Goal: Information Seeking & Learning: Learn about a topic

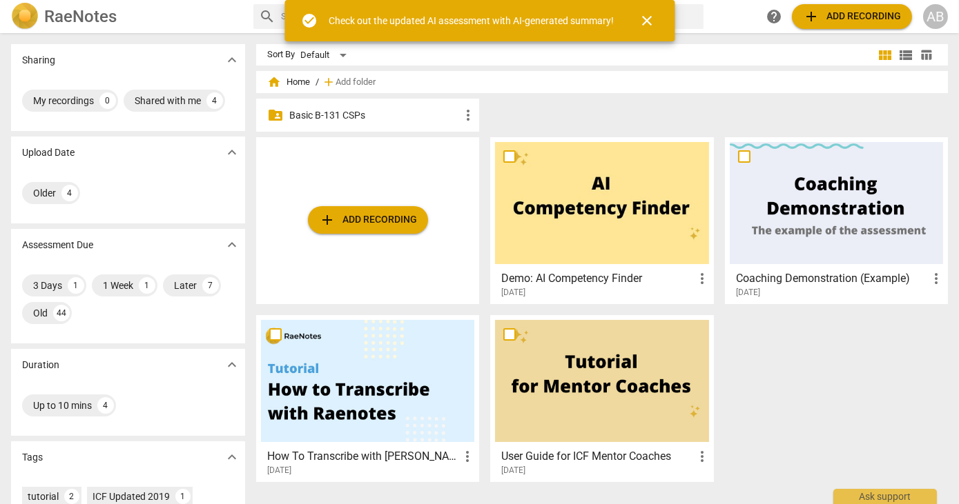
click at [337, 111] on p "Basic B-131 CSPs" at bounding box center [374, 115] width 170 height 14
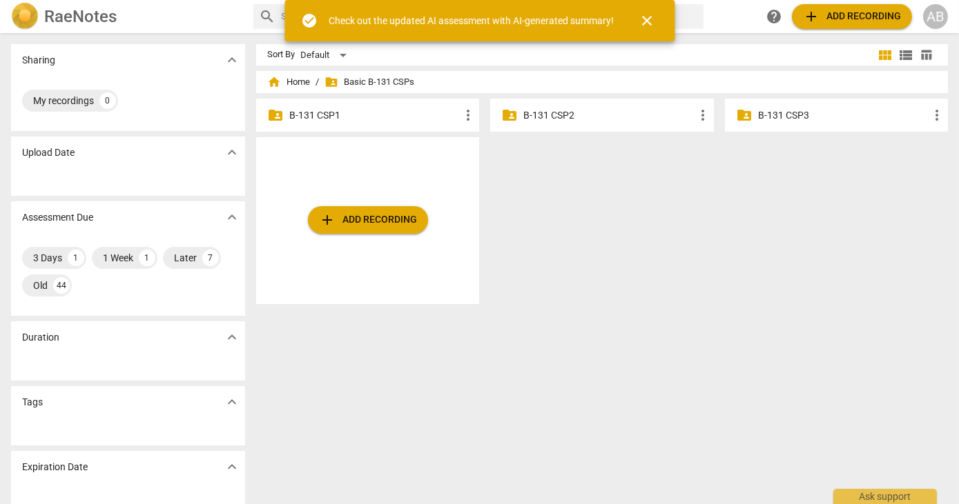
click at [780, 112] on p "B-131 CSP3" at bounding box center [843, 115] width 170 height 14
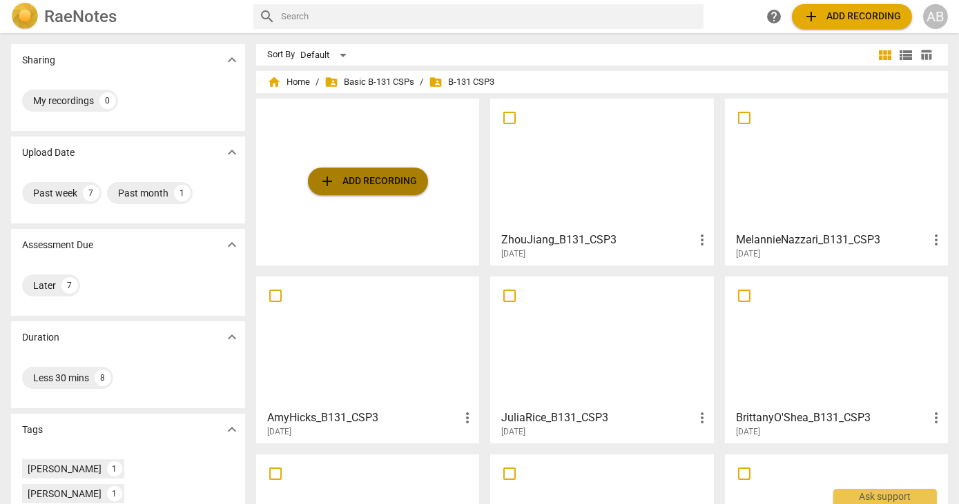
click at [370, 180] on span "add Add recording" at bounding box center [368, 181] width 98 height 17
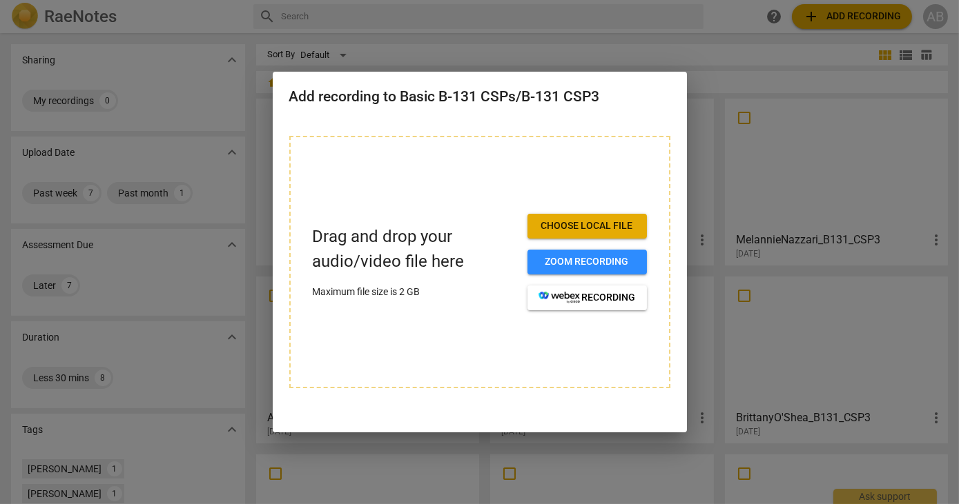
click at [602, 225] on span "Choose local file" at bounding box center [586, 226] width 97 height 14
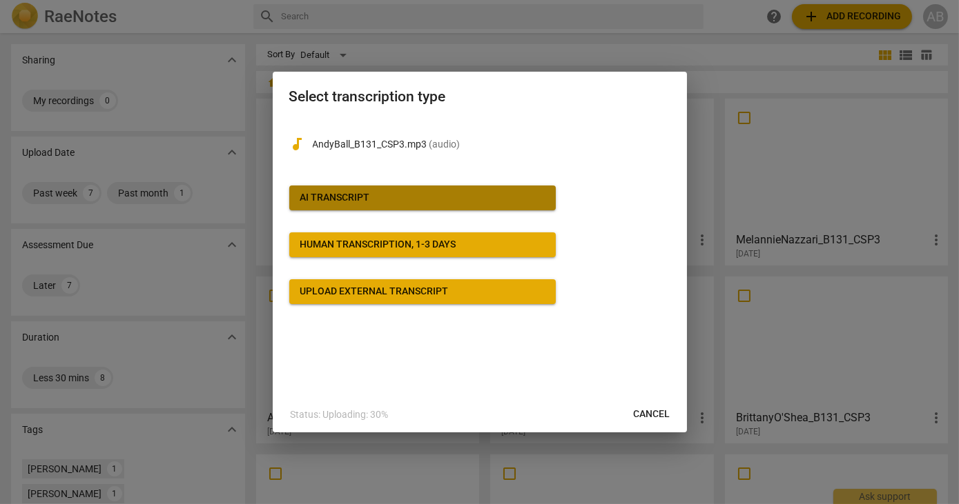
click at [431, 196] on span "AI Transcript" at bounding box center [422, 198] width 244 height 14
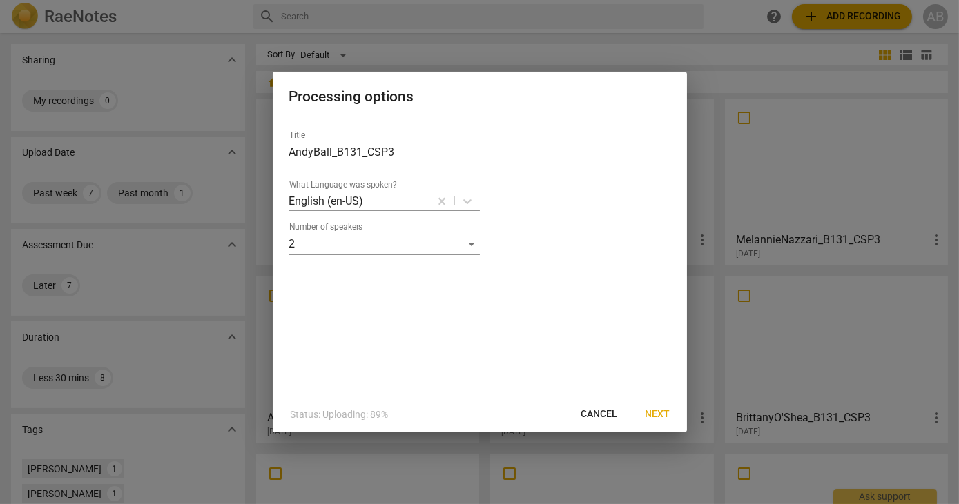
click at [660, 411] on span "Next" at bounding box center [657, 415] width 25 height 14
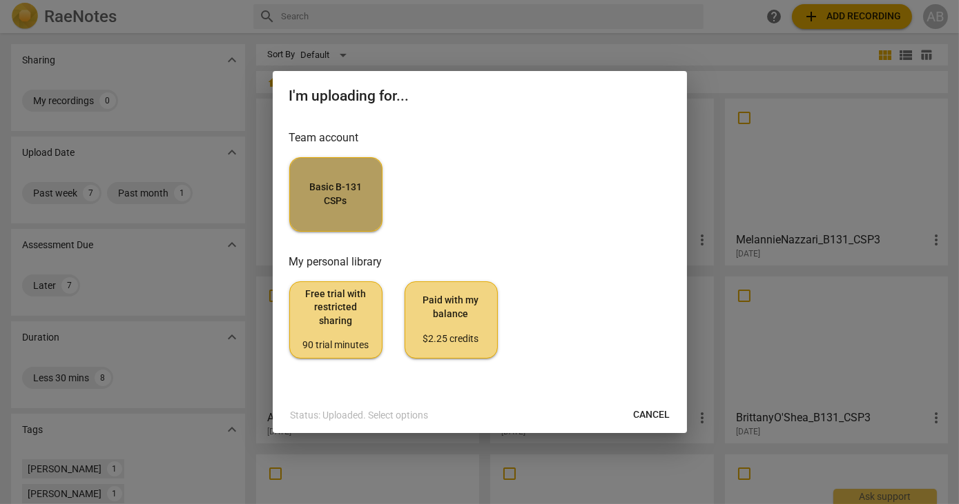
drag, startPoint x: 353, startPoint y: 217, endPoint x: 359, endPoint y: 227, distance: 11.7
click at [359, 227] on button "Basic B-131 CSPs" at bounding box center [335, 194] width 93 height 75
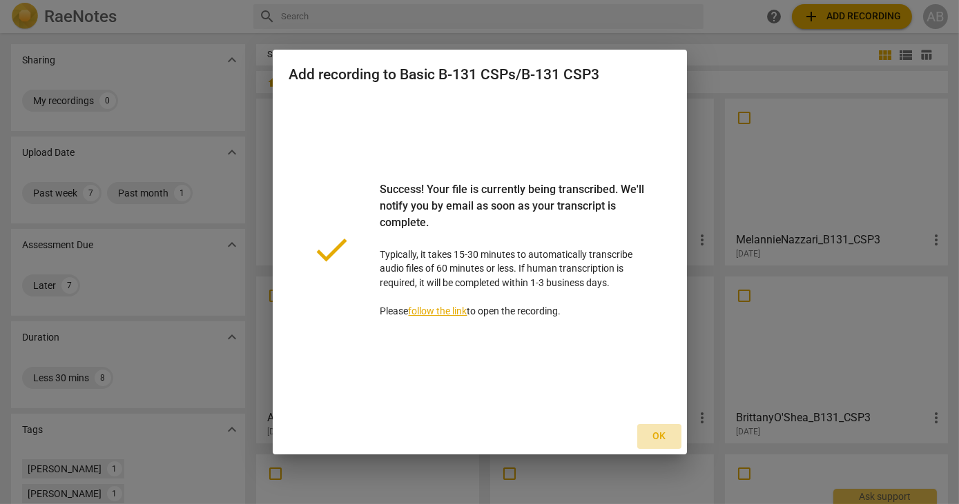
click at [660, 436] on span "Ok" at bounding box center [659, 437] width 22 height 14
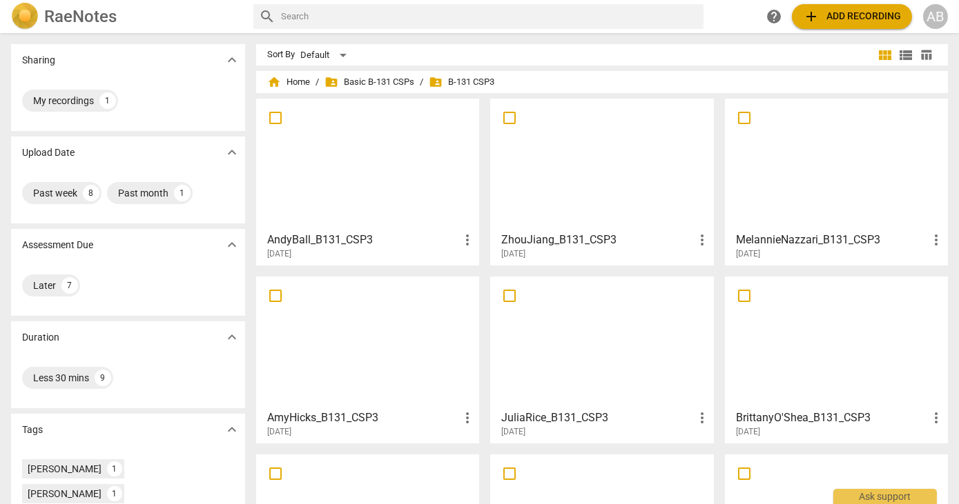
click at [412, 164] on div at bounding box center [367, 165] width 213 height 122
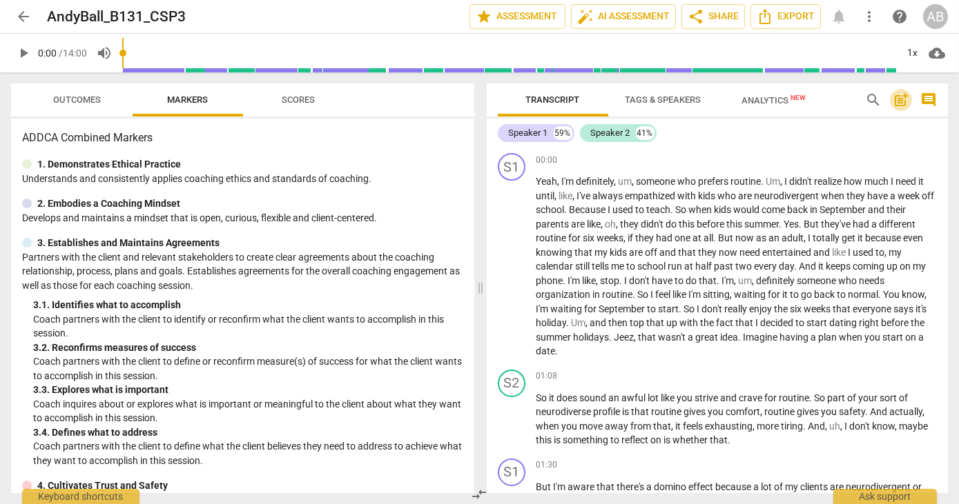
click at [896, 101] on span "post_add" at bounding box center [900, 100] width 17 height 17
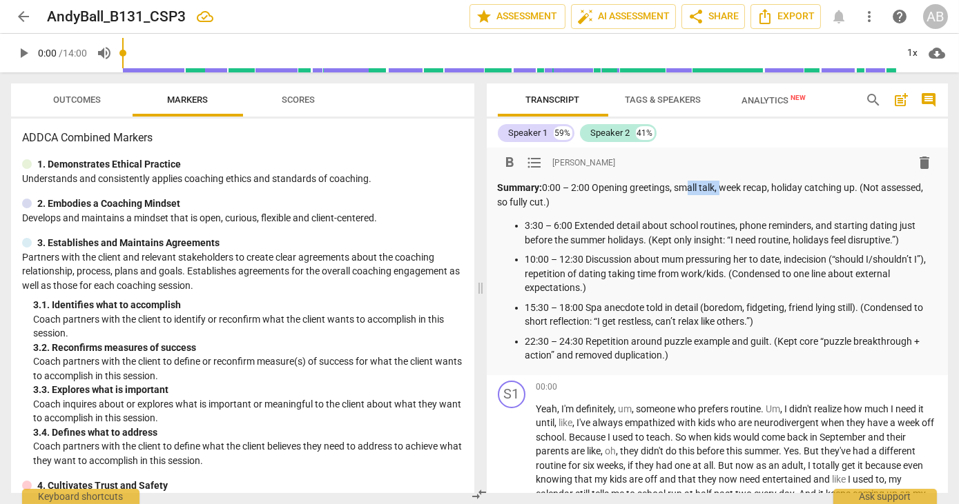
drag, startPoint x: 720, startPoint y: 186, endPoint x: 682, endPoint y: 188, distance: 38.1
click at [682, 188] on p "Summary: 0:00 – 2:00 Opening greetings, small talk, week recap, holiday catchin…" at bounding box center [718, 195] width 440 height 28
click at [891, 188] on p "Summary: 0:00 – 2:00 Opening greetings, checking in to see if ok for coaching, …" at bounding box center [718, 195] width 440 height 28
click at [551, 204] on p "Summary: 0:00 – 2:00 Opening greetings, checking in to see if ok for coaching, …" at bounding box center [718, 195] width 440 height 28
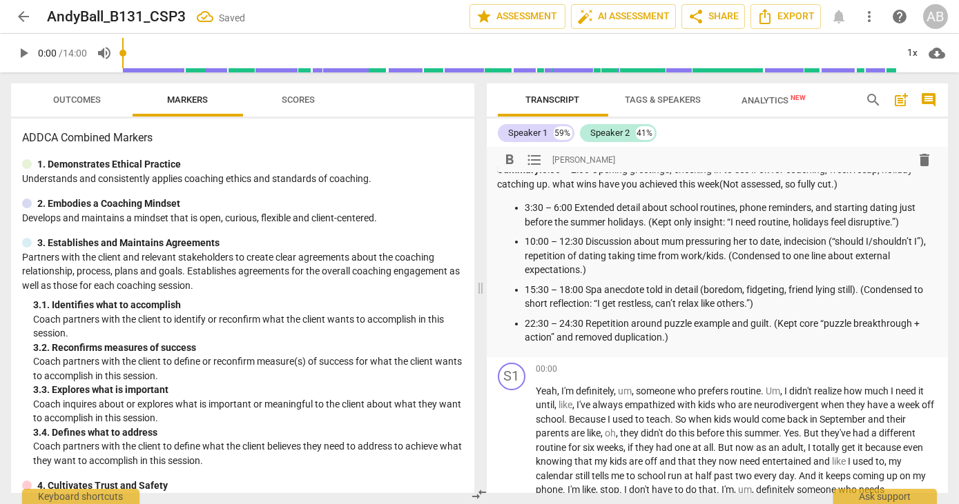
scroll to position [17, 0]
click at [575, 206] on p "3:30 – 6:00 Extended detail about school routines, phone reminders, and startin…" at bounding box center [731, 216] width 412 height 28
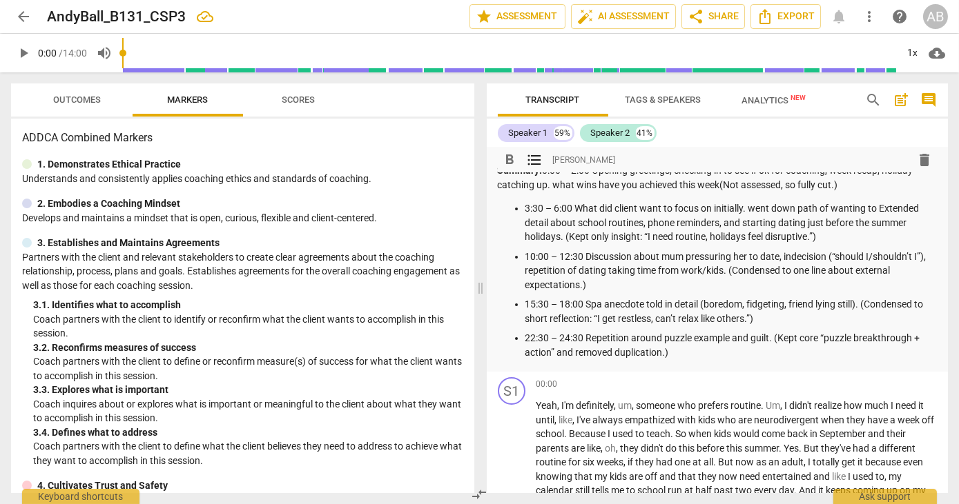
scroll to position [0, 0]
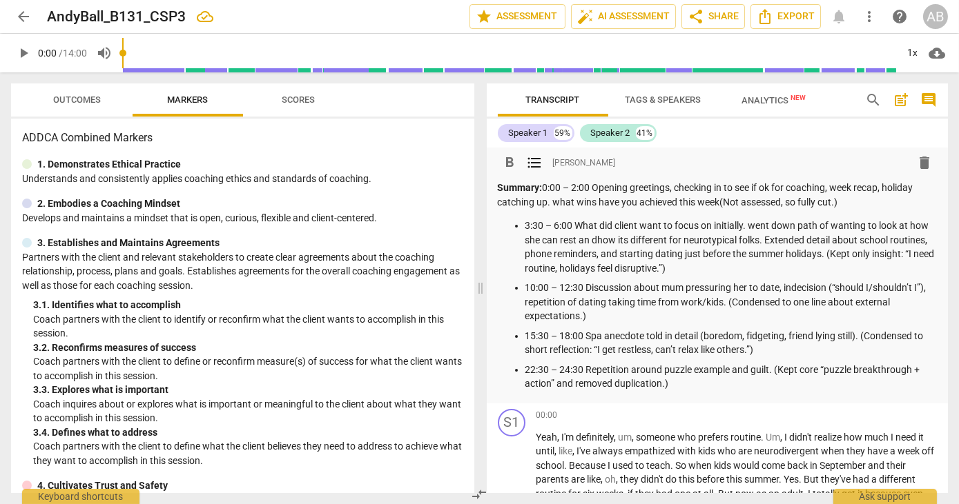
click at [723, 263] on p "3:30 – 6:00 What did client want to focus on initially. went down path of wanti…" at bounding box center [731, 247] width 412 height 57
click at [872, 266] on p "3:30 – 6:00 What did client want to focus on initially. went down path of wanti…" at bounding box center [731, 247] width 412 height 57
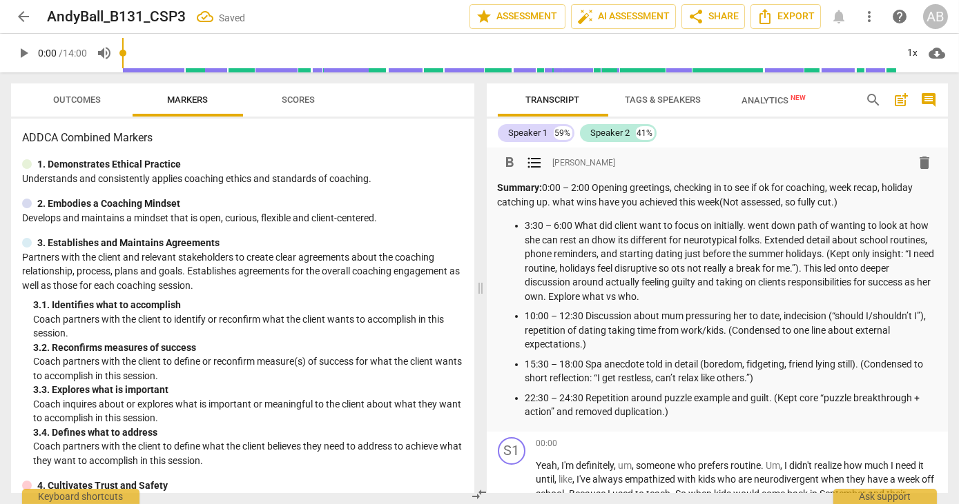
click at [541, 188] on p "Summary: 0:00 – 2:00 Opening greetings, checking in to see if ok for coaching, …" at bounding box center [718, 195] width 440 height 28
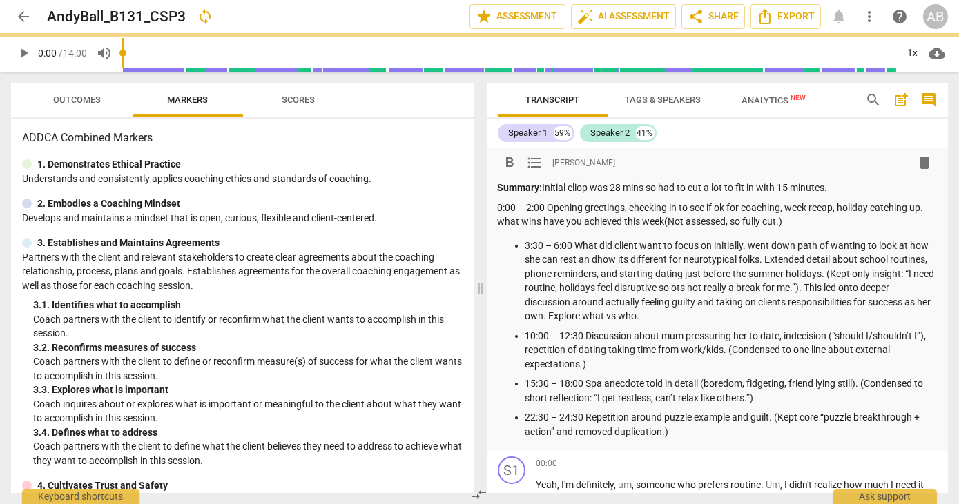
click at [585, 184] on p "Summary: Initial cliop was 28 mins so had to cut a lot to fit in with 15 minute…" at bounding box center [718, 188] width 440 height 14
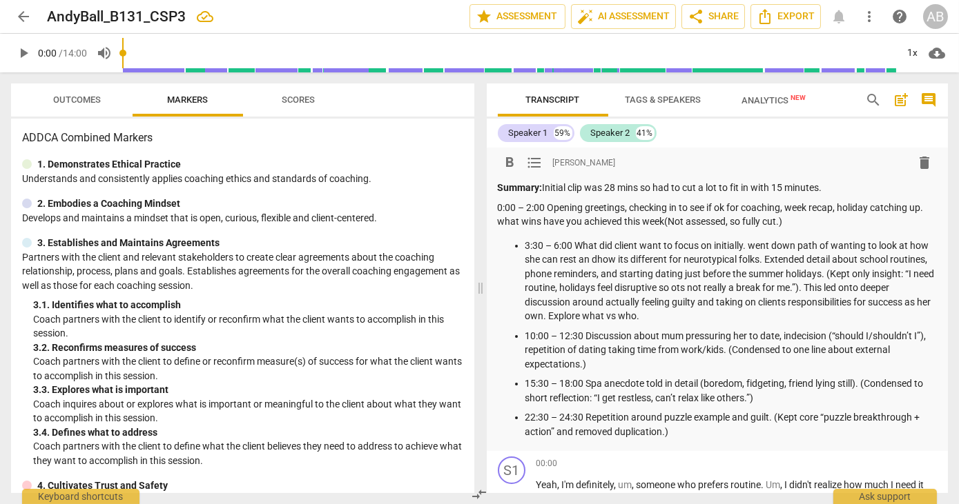
drag, startPoint x: 807, startPoint y: 221, endPoint x: 683, endPoint y: 215, distance: 124.3
click at [683, 215] on p "0:00 – 2:00 Opening greetings, checking in to see if ok for coaching, week reca…" at bounding box center [718, 215] width 440 height 28
click at [747, 322] on p "3:30 – 6:00 What did client want to focus on initially. went down path of wanti…" at bounding box center [731, 281] width 412 height 85
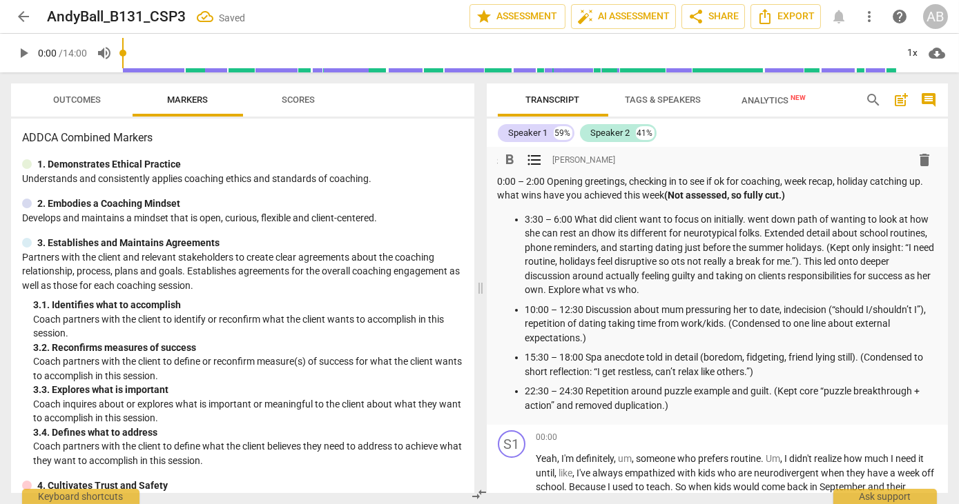
scroll to position [27, 0]
click at [749, 260] on p "3:30 – 6:00 What did client want to focus on initially. went down path of wanti…" at bounding box center [731, 254] width 412 height 85
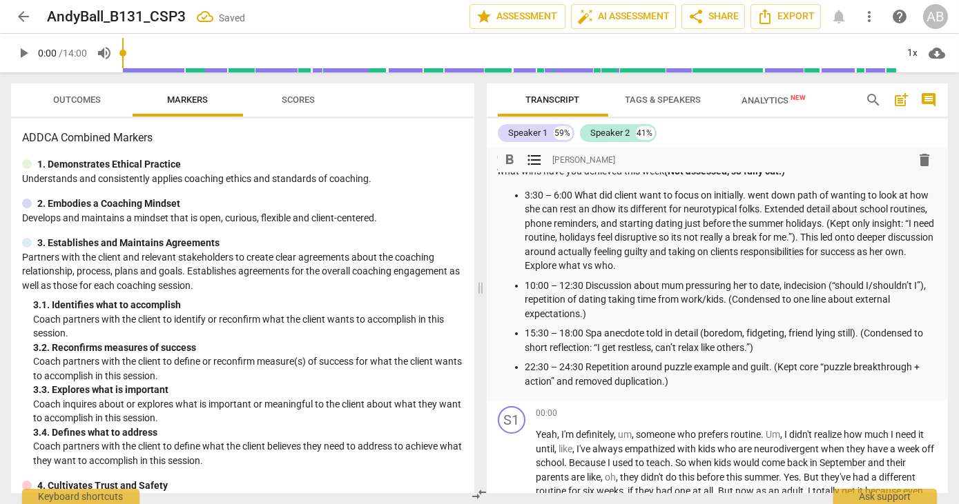
scroll to position [54, 0]
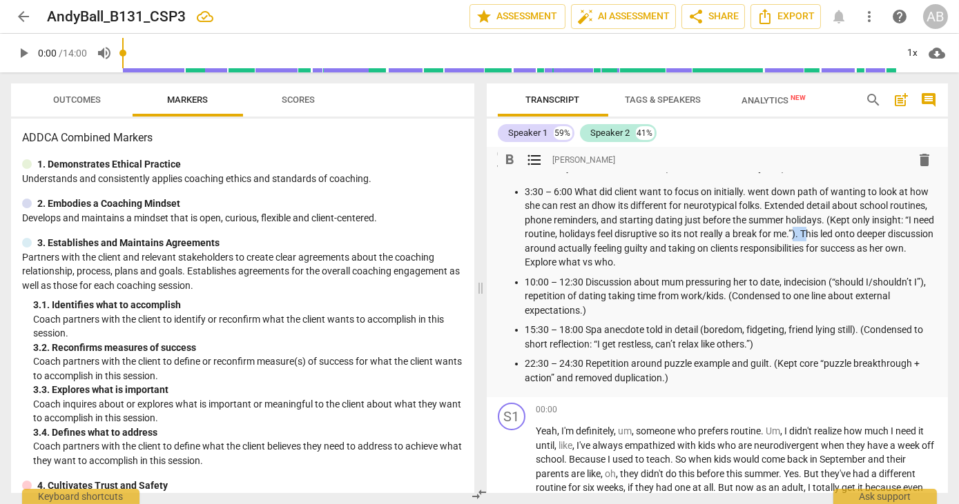
drag, startPoint x: 859, startPoint y: 233, endPoint x: 876, endPoint y: 237, distance: 17.1
click at [876, 237] on p "3:30 – 6:00 What did client want to focus on initially. went down path of wanti…" at bounding box center [731, 227] width 412 height 85
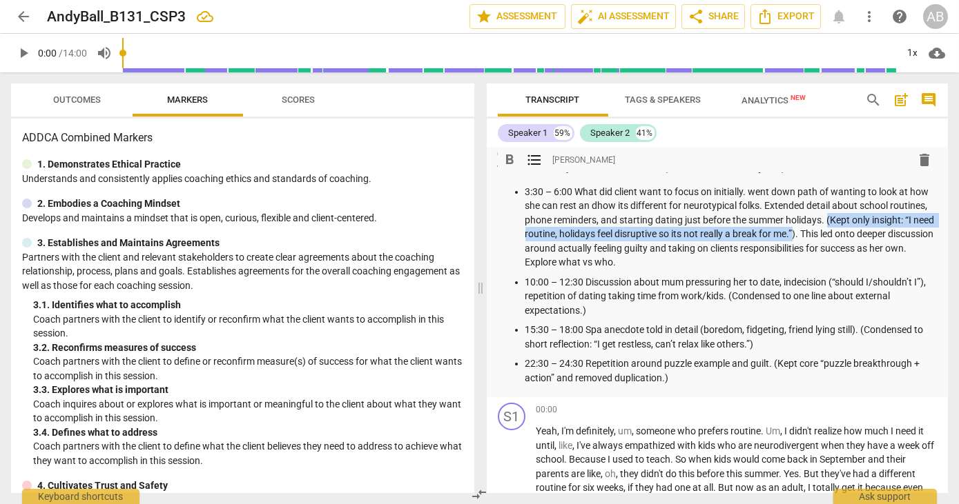
drag, startPoint x: 861, startPoint y: 233, endPoint x: 867, endPoint y: 217, distance: 17.0
click at [867, 217] on p "3:30 – 6:00 What did client want to focus on initially. went down path of wanti…" at bounding box center [731, 227] width 412 height 85
copy p "(Kept only insight: “I need routine, holidays feel disruptive so its not really…"
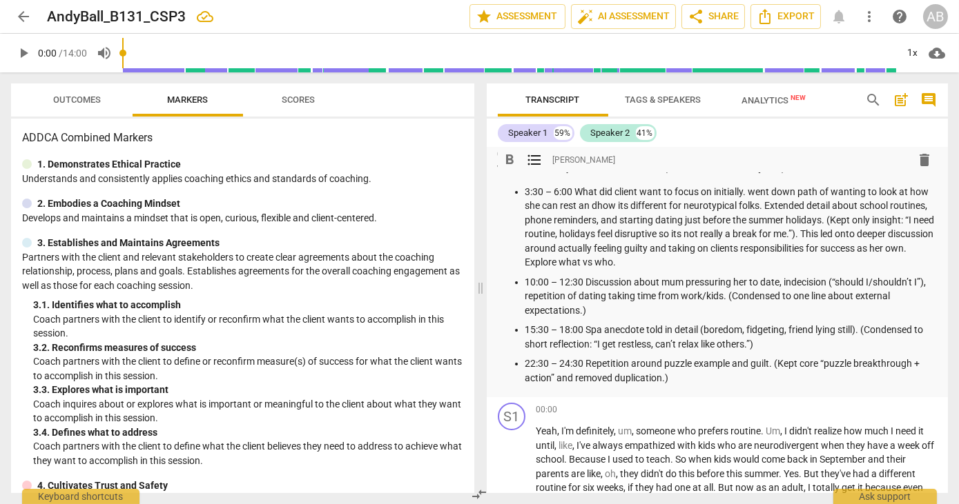
click at [725, 264] on p "3:30 – 6:00 What did client want to focus on initially. went down path of wanti…" at bounding box center [731, 227] width 412 height 85
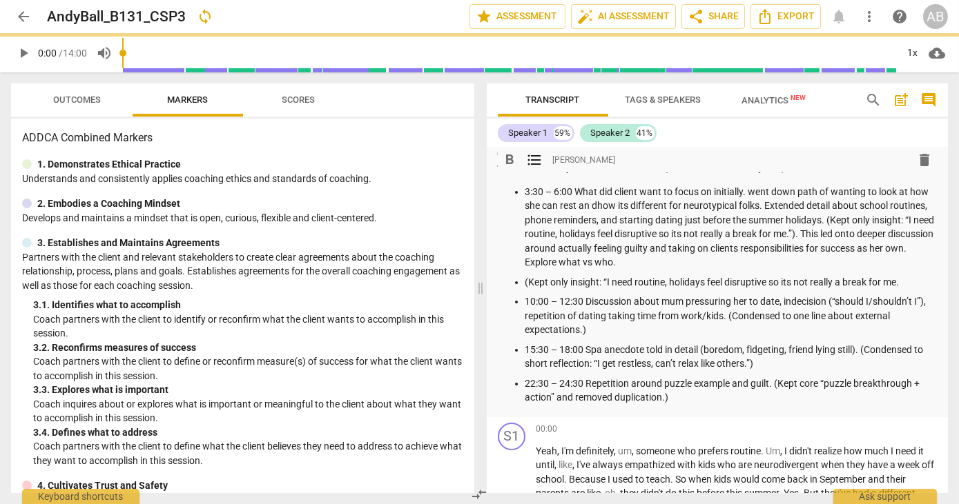
click at [707, 264] on p "3:30 – 6:00 What did client want to focus on initially. went down path of wanti…" at bounding box center [731, 227] width 412 height 85
click at [828, 302] on p "10:00 – 12:30 Discussion about mum pressuring her to date, indecision (“should …" at bounding box center [731, 316] width 412 height 43
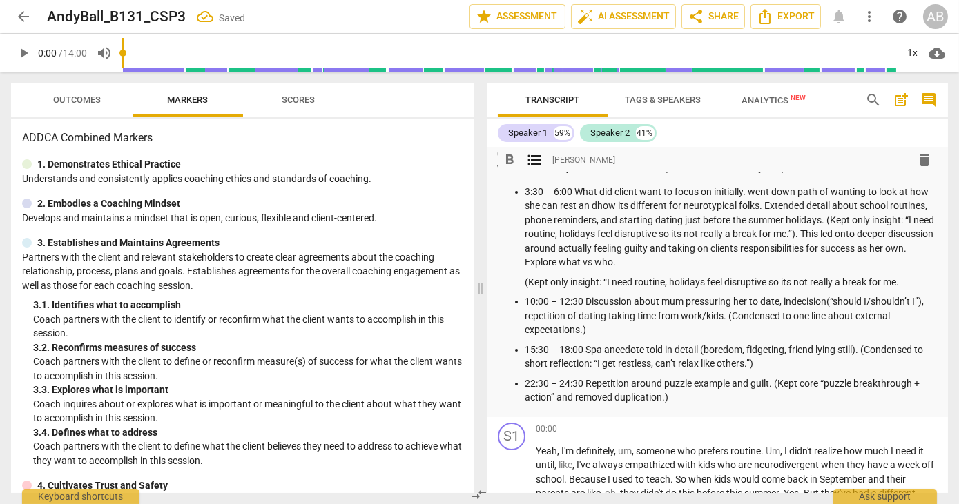
click at [771, 259] on p "3:30 – 6:00 What did client want to focus on initially. went down path of wanti…" at bounding box center [731, 227] width 412 height 85
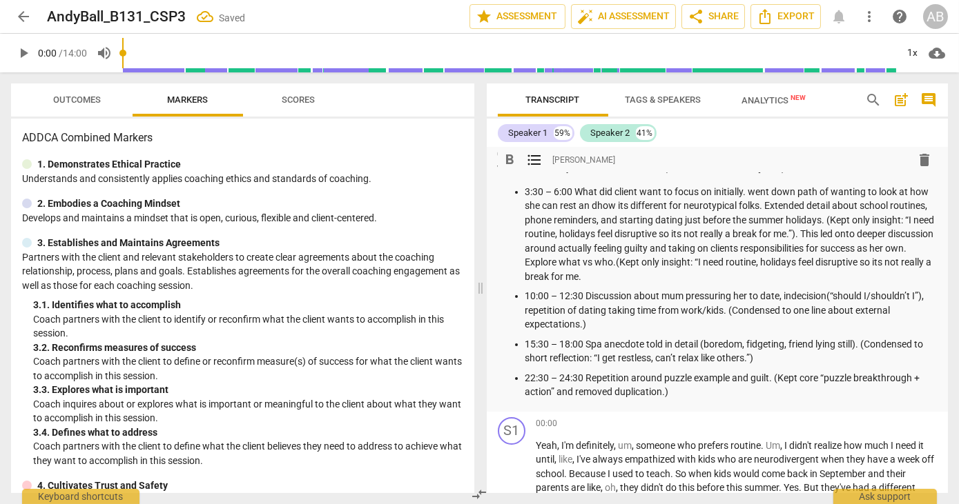
click at [771, 259] on p "3:30 – 6:00 What did client want to focus on initially. went down path of wanti…" at bounding box center [731, 234] width 412 height 99
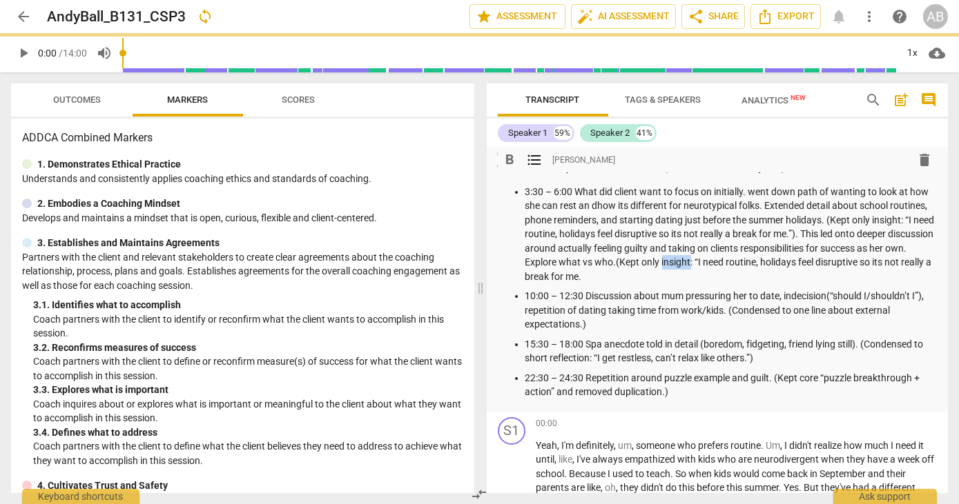
click at [771, 259] on p "3:30 – 6:00 What did client want to focus on initially. went down path of wanti…" at bounding box center [731, 234] width 412 height 99
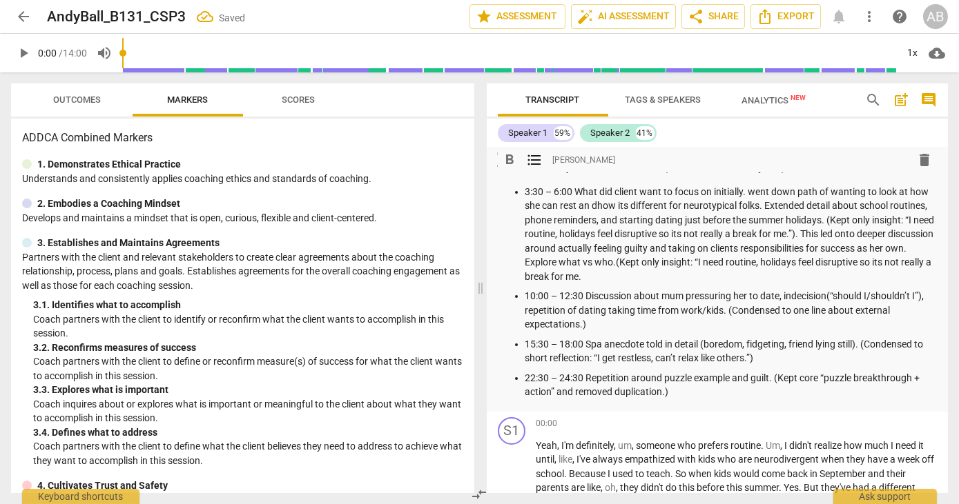
click at [707, 260] on p "3:30 – 6:00 What did client want to focus on initially. went down path of wanti…" at bounding box center [731, 234] width 412 height 99
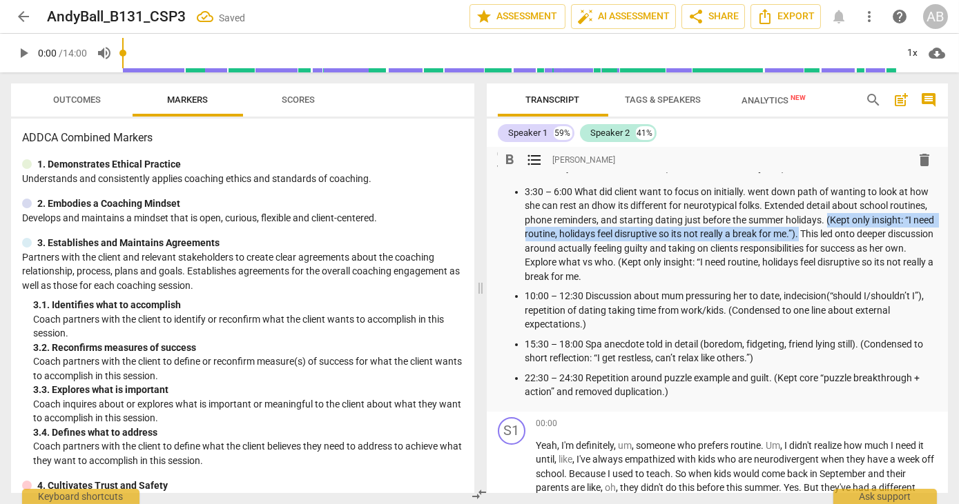
drag, startPoint x: 865, startPoint y: 233, endPoint x: 868, endPoint y: 221, distance: 12.1
click at [868, 221] on p "3:30 – 6:00 What did client want to focus on initially. went down path of wanti…" at bounding box center [731, 234] width 412 height 99
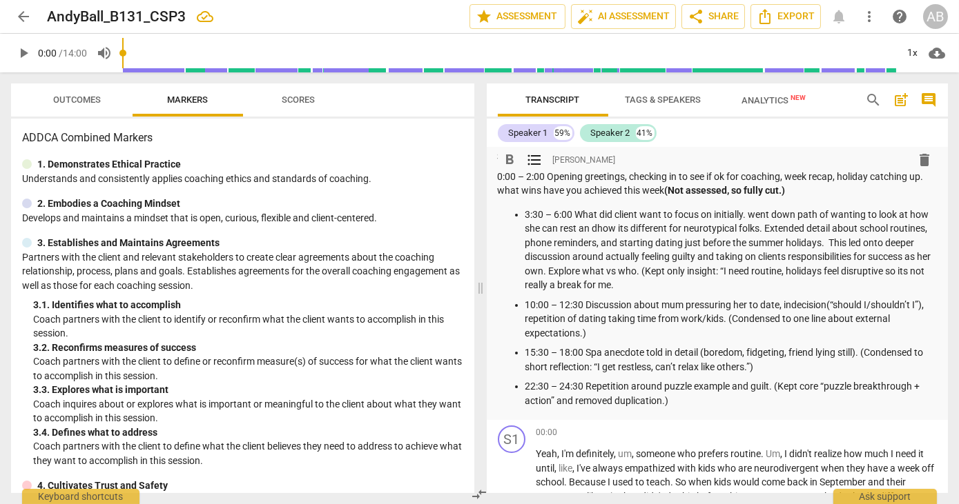
scroll to position [29, 0]
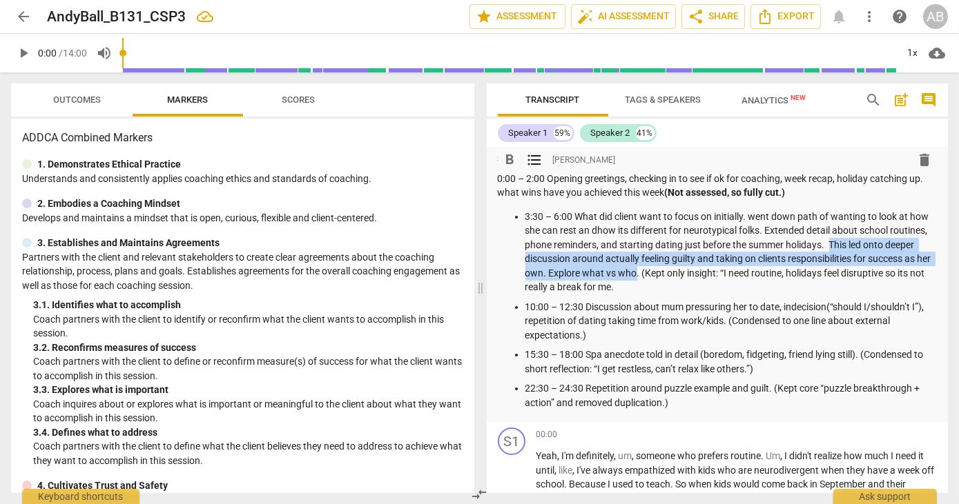
drag, startPoint x: 869, startPoint y: 239, endPoint x: 701, endPoint y: 268, distance: 170.2
click at [701, 268] on p "3:30 – 6:00 What did client want to focus on initially. went down path of wanti…" at bounding box center [731, 252] width 412 height 85
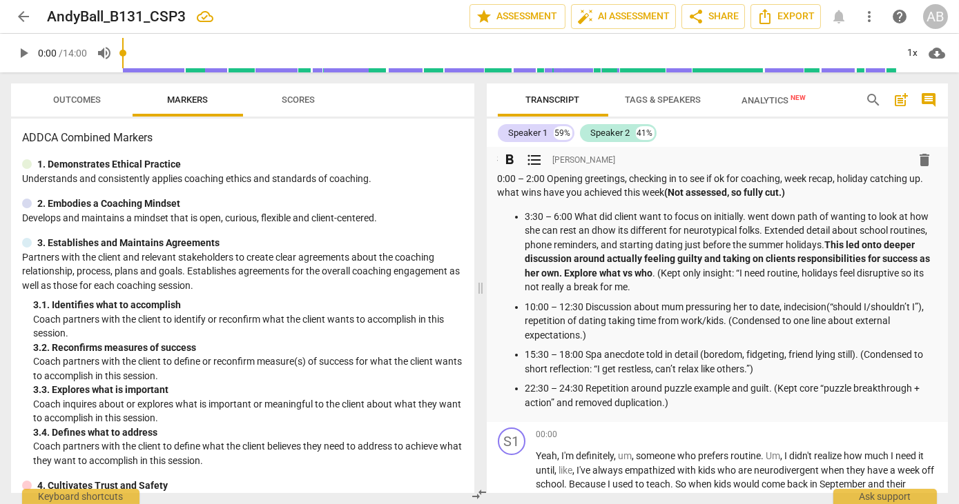
click at [765, 294] on p "3:30 – 6:00 What did client want to focus on initially. went down path of wanti…" at bounding box center [731, 252] width 412 height 85
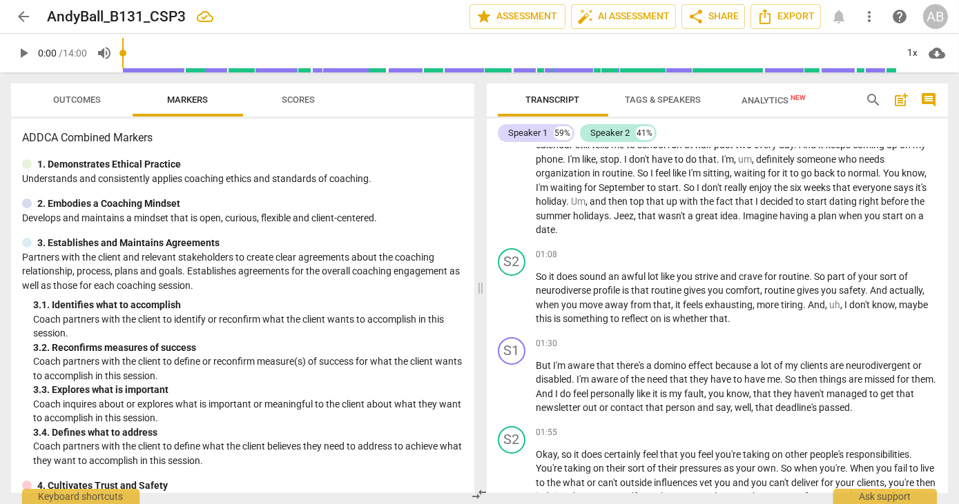
scroll to position [0, 0]
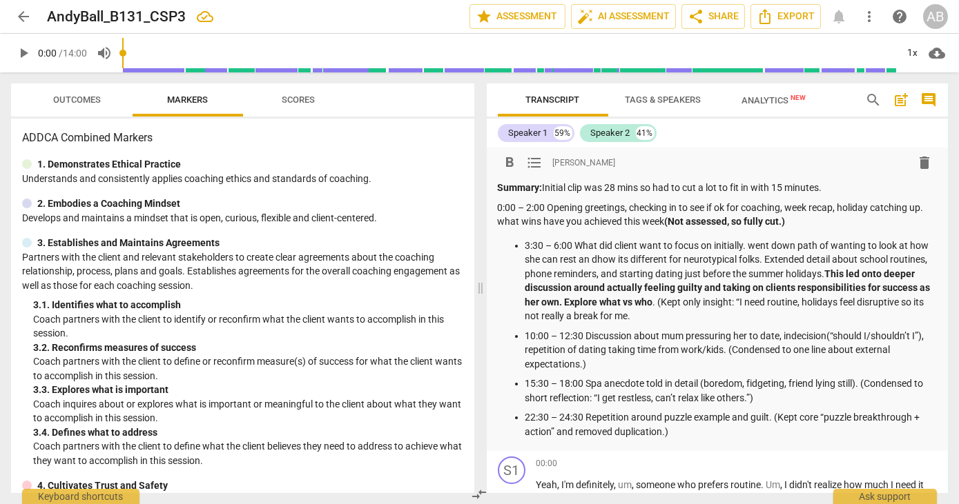
click at [774, 184] on p "Summary: Initial clip was 28 mins so had to cut a lot to fit in with 15 minutes." at bounding box center [718, 188] width 440 height 14
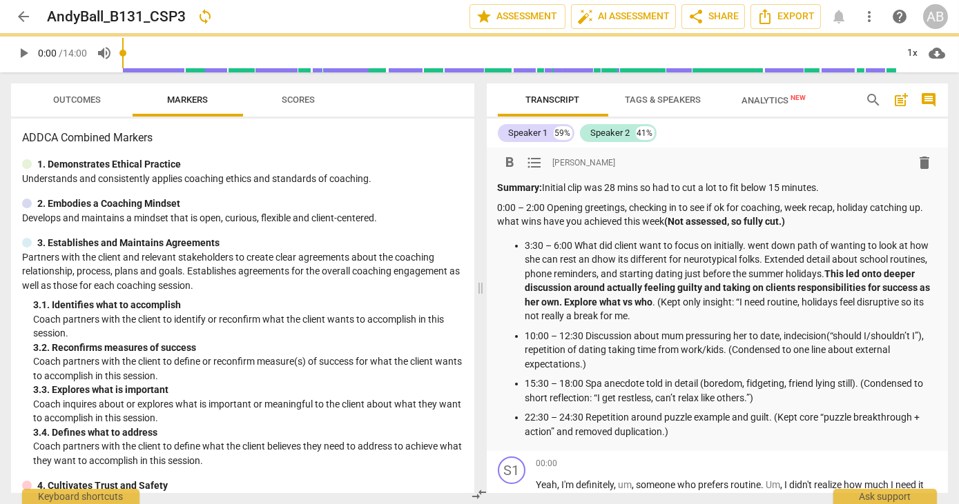
click at [816, 317] on p "3:30 – 6:00 What did client want to focus on initially. went down path of wanti…" at bounding box center [731, 281] width 412 height 85
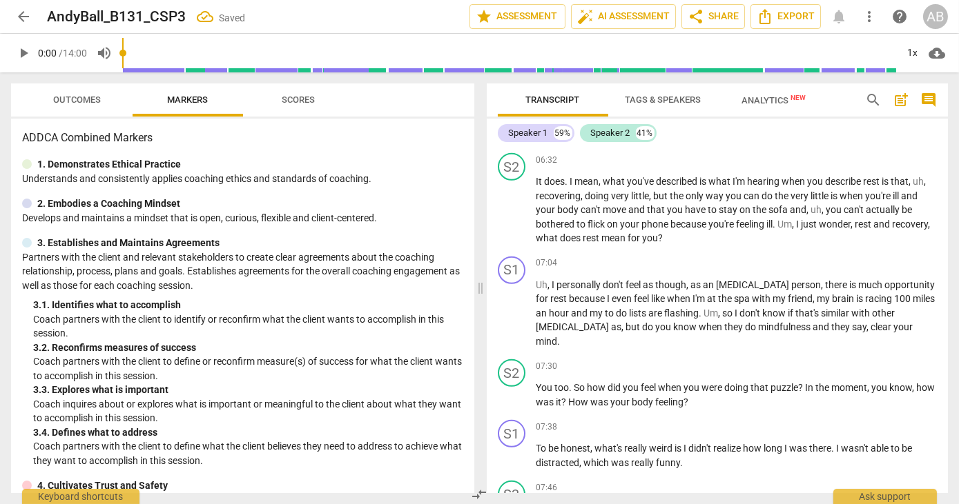
scroll to position [1786, 0]
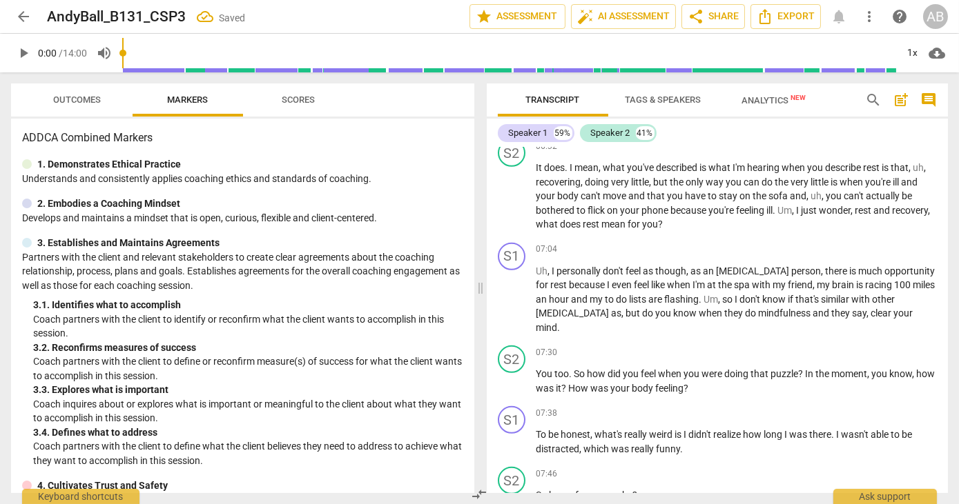
click at [301, 104] on span "Scores" at bounding box center [298, 100] width 33 height 10
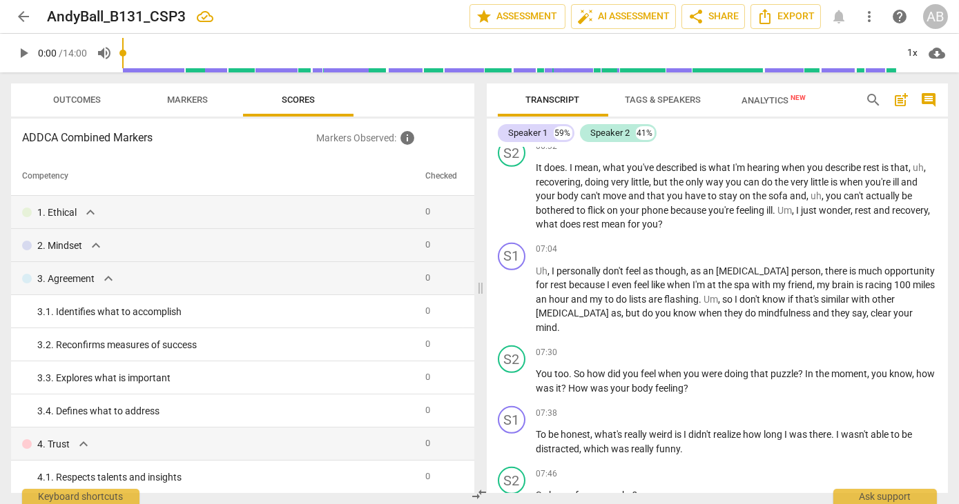
click at [94, 92] on span "Outcomes" at bounding box center [77, 100] width 81 height 19
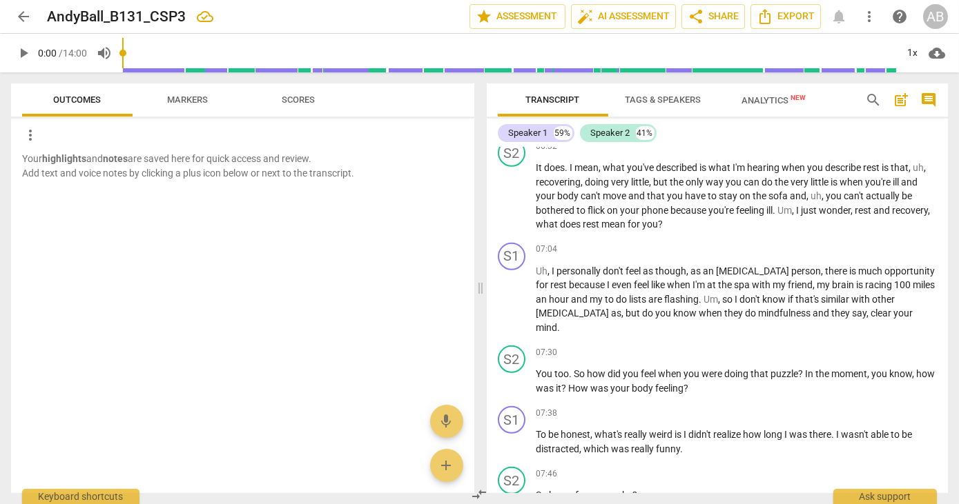
click at [18, 14] on span "arrow_back" at bounding box center [23, 16] width 17 height 17
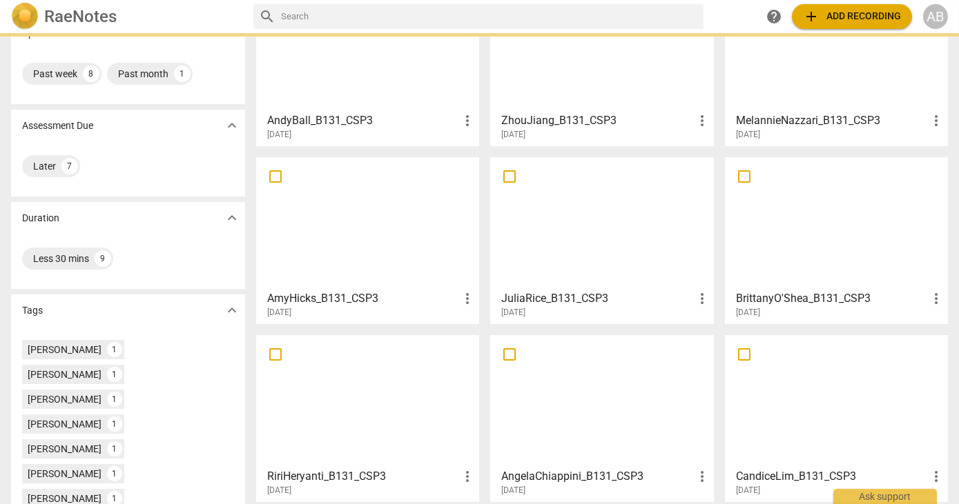
scroll to position [118, 0]
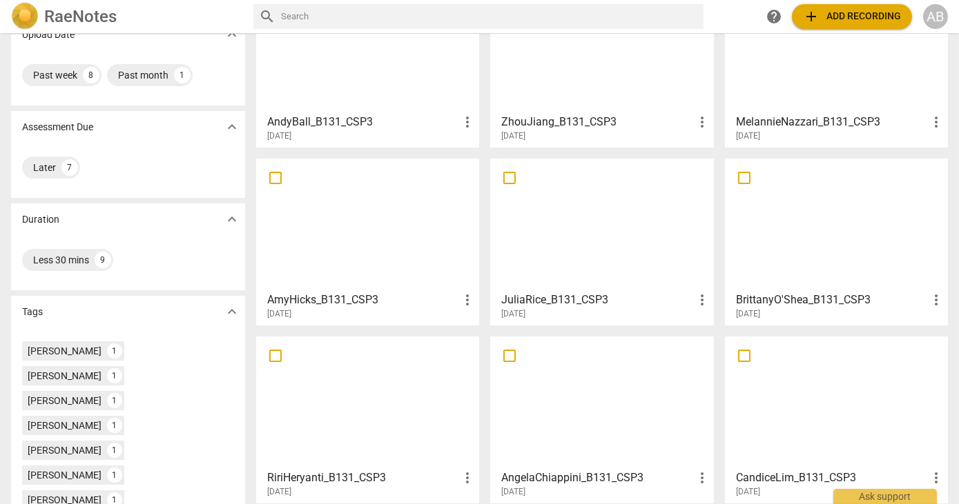
click at [348, 216] on div at bounding box center [367, 225] width 213 height 122
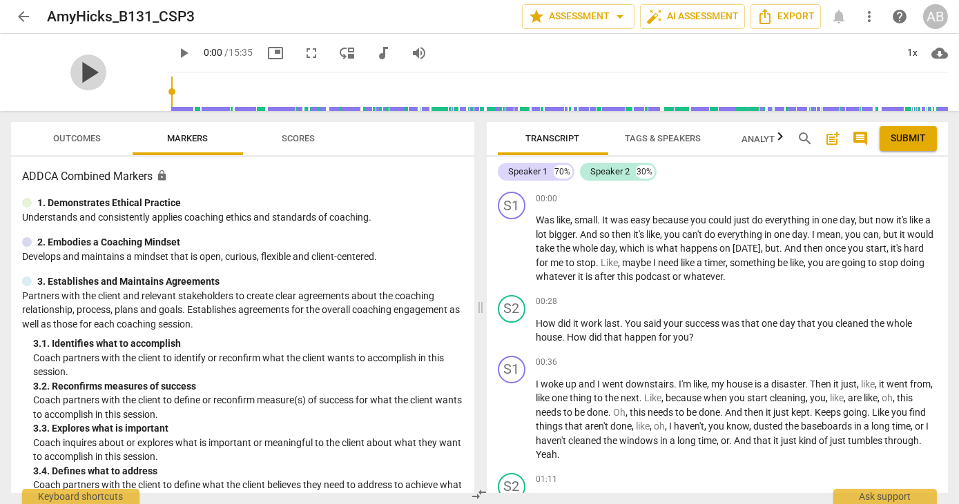
click at [79, 74] on span "play_arrow" at bounding box center [88, 73] width 36 height 36
click at [303, 55] on span "fullscreen" at bounding box center [311, 53] width 17 height 17
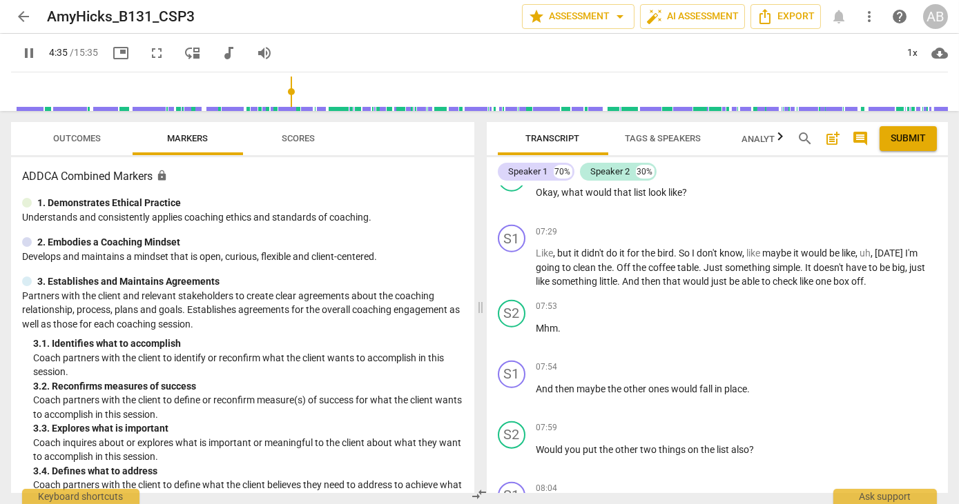
scroll to position [3510, 0]
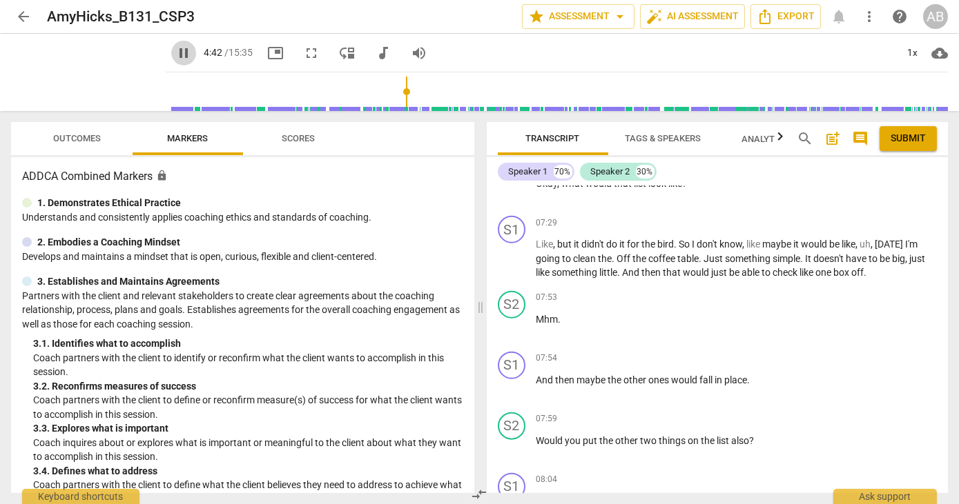
click at [175, 52] on span "pause" at bounding box center [183, 53] width 17 height 17
type input "283"
click at [26, 12] on span "arrow_back" at bounding box center [23, 16] width 17 height 17
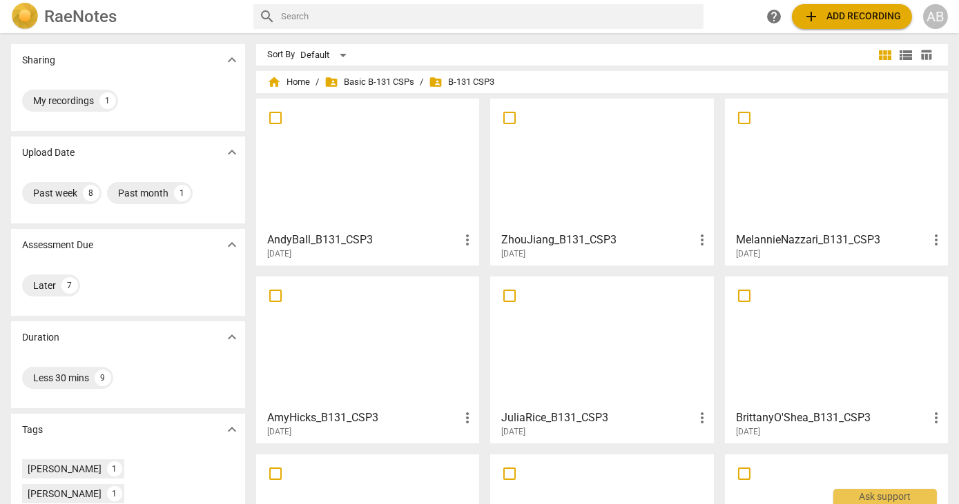
click at [585, 335] on div at bounding box center [601, 343] width 213 height 122
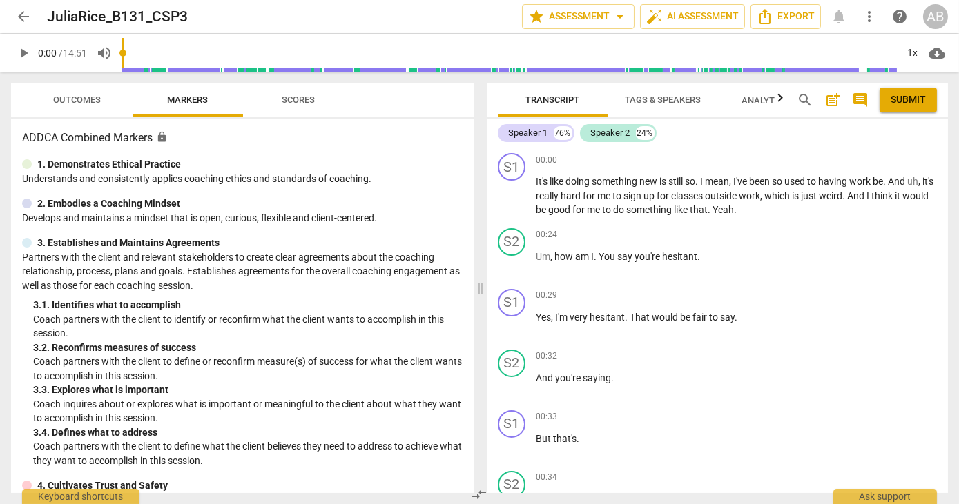
click at [29, 50] on span "play_arrow" at bounding box center [23, 53] width 17 height 17
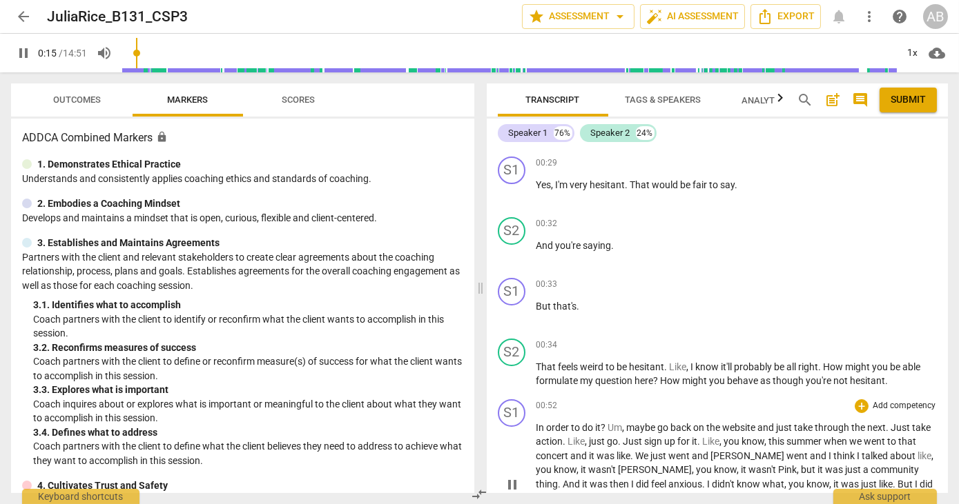
scroll to position [134, 0]
click at [519, 188] on span "pause" at bounding box center [512, 192] width 17 height 17
click at [519, 188] on span "play_arrow" at bounding box center [512, 192] width 17 height 17
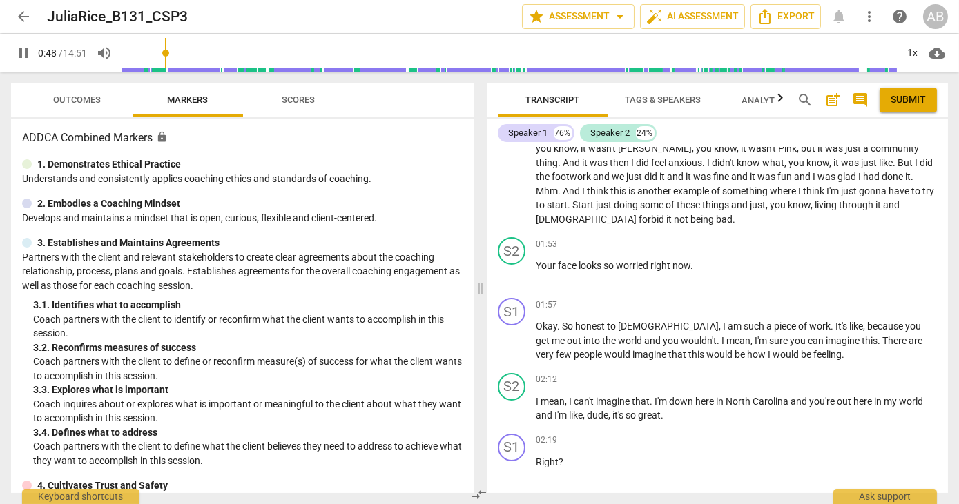
scroll to position [451, 0]
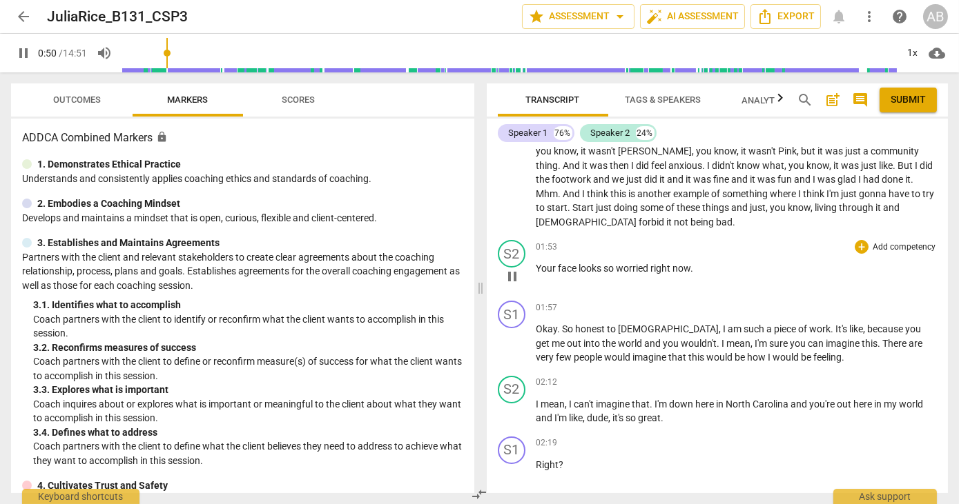
click at [620, 271] on span "worried" at bounding box center [633, 268] width 35 height 11
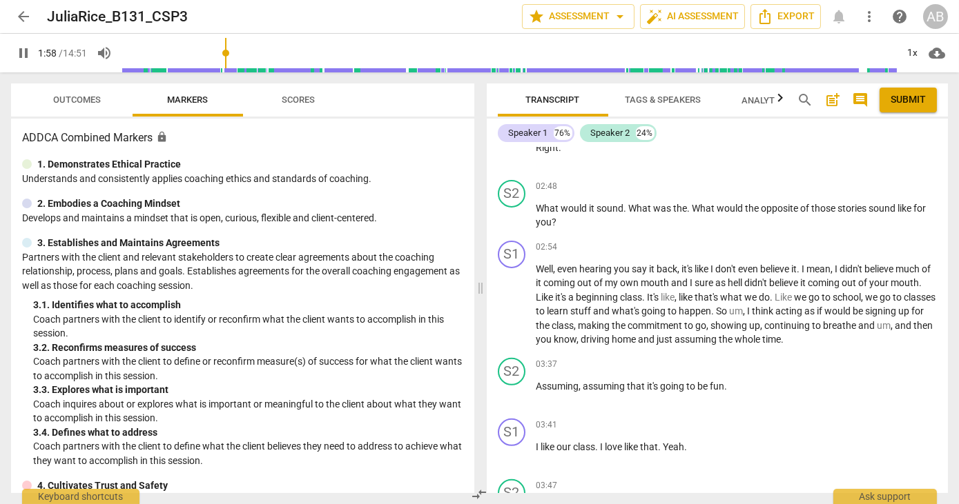
scroll to position [1134, 0]
click at [511, 294] on button "pause" at bounding box center [512, 305] width 22 height 22
click at [511, 294] on button "play_arrow" at bounding box center [512, 305] width 22 height 22
click at [512, 208] on span "pause" at bounding box center [512, 216] width 17 height 17
click at [512, 208] on span "play_arrow" at bounding box center [512, 216] width 17 height 17
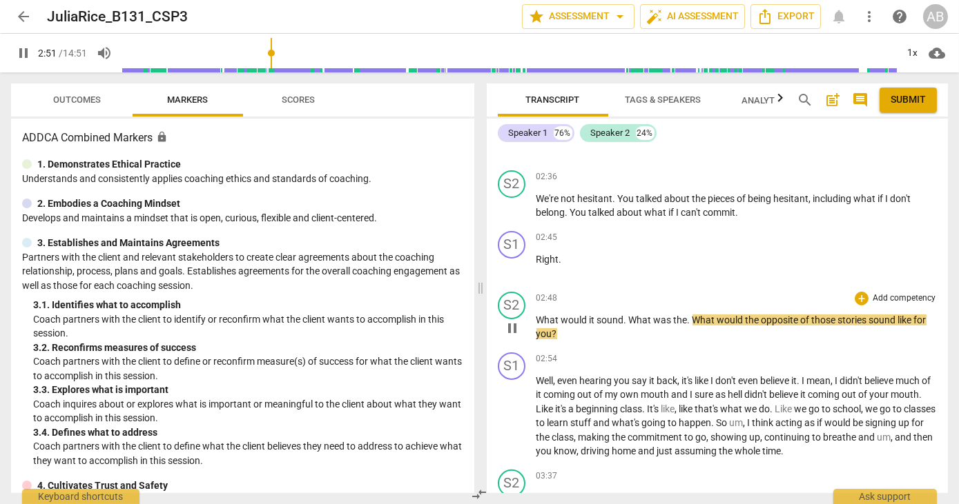
scroll to position [1013, 0]
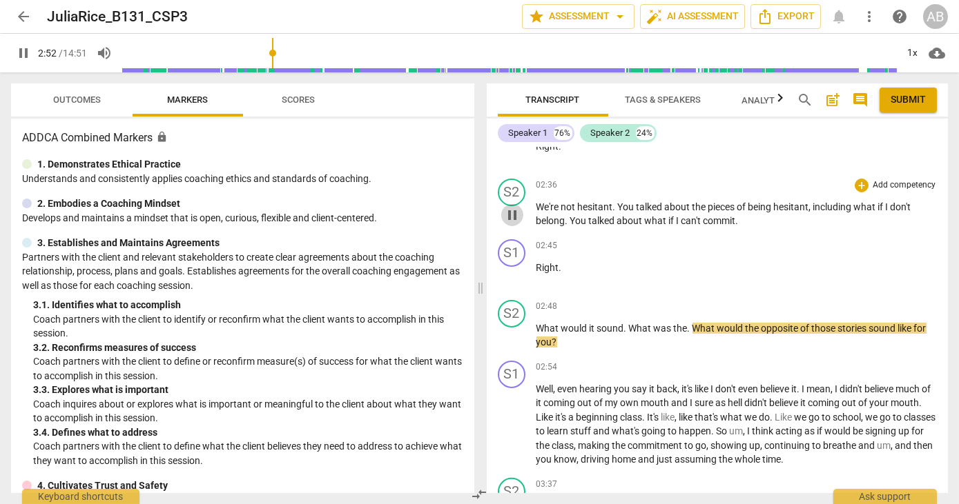
click at [507, 207] on span "pause" at bounding box center [512, 215] width 17 height 17
click at [0, 0] on span "play_arrow" at bounding box center [0, 0] width 0 height 0
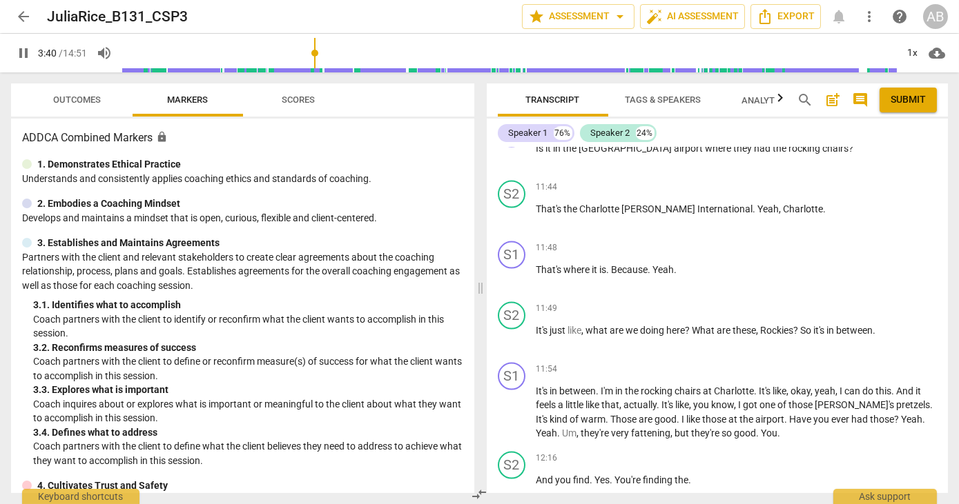
scroll to position [4529, 0]
click at [509, 405] on span "pause" at bounding box center [512, 413] width 17 height 17
click at [509, 405] on span "play_arrow" at bounding box center [512, 413] width 17 height 17
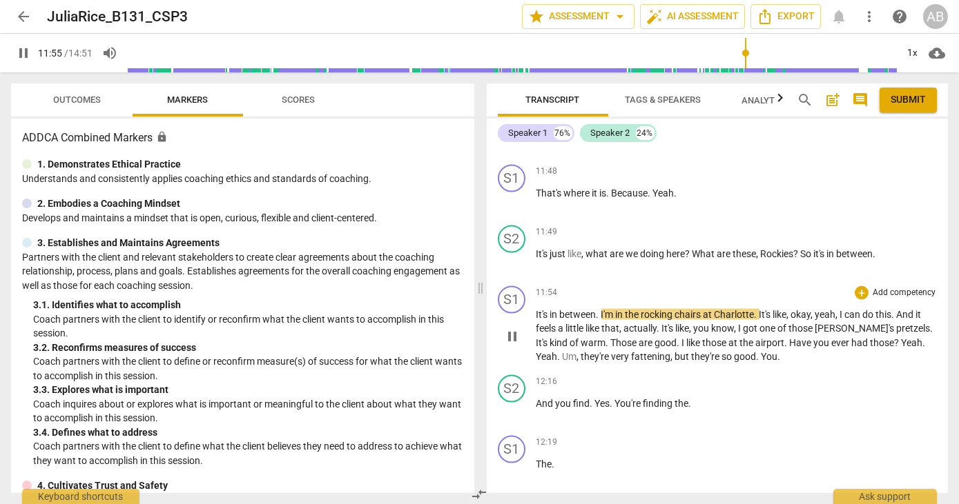
scroll to position [4606, 0]
click at [720, 391] on div "12:16 + Add competency keyboard_arrow_right And you find . Yes . You're finding…" at bounding box center [736, 400] width 401 height 50
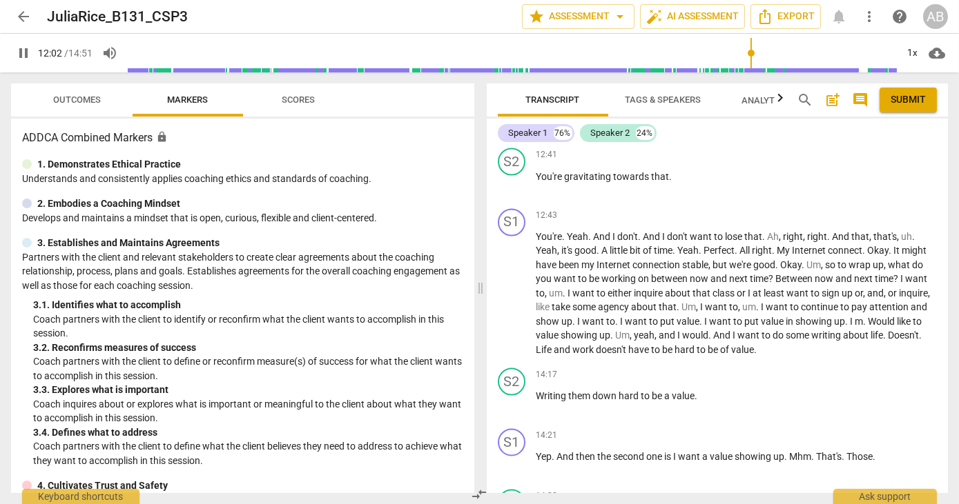
scroll to position [5204, 0]
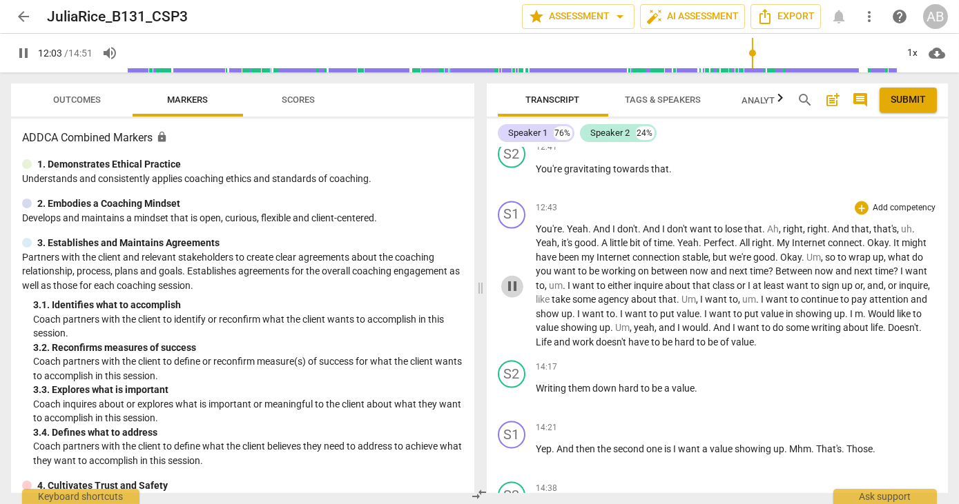
click at [509, 279] on span "pause" at bounding box center [512, 287] width 17 height 17
type input "724"
click at [23, 17] on span "arrow_back" at bounding box center [23, 16] width 17 height 17
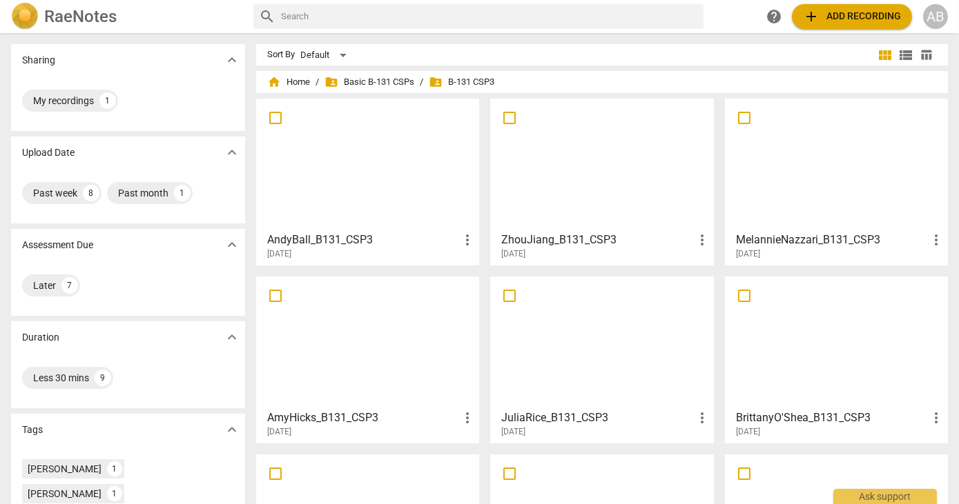
click at [421, 187] on div at bounding box center [367, 165] width 213 height 122
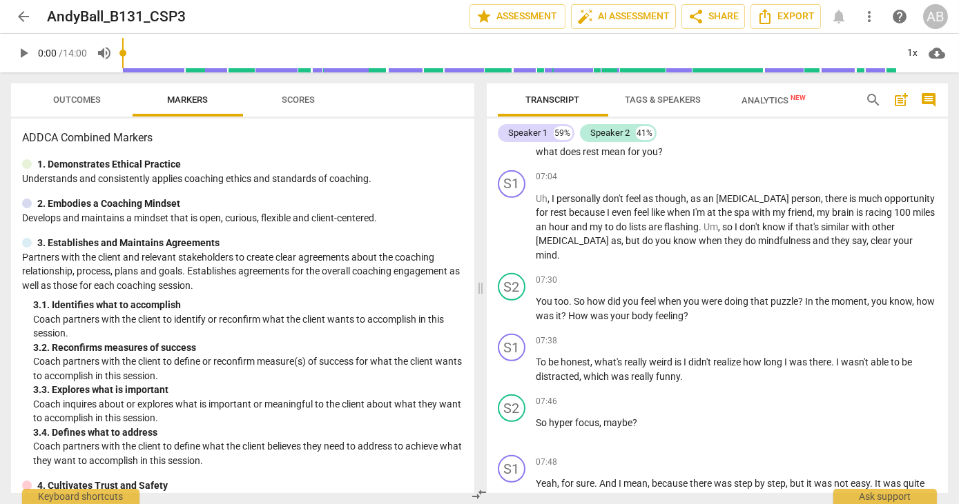
scroll to position [1861, 0]
click at [718, 230] on span "," at bounding box center [720, 224] width 4 height 11
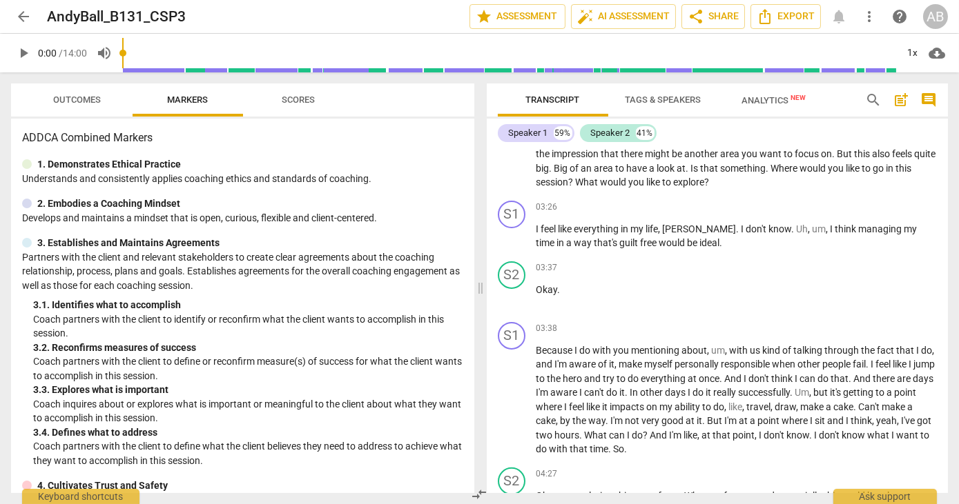
scroll to position [894, 0]
